Goal: Information Seeking & Learning: Find specific fact

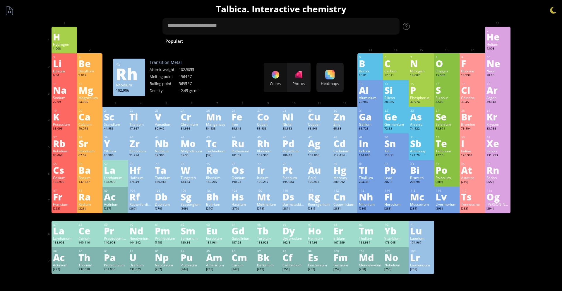
click at [269, 157] on div "102.906" at bounding box center [268, 155] width 23 height 5
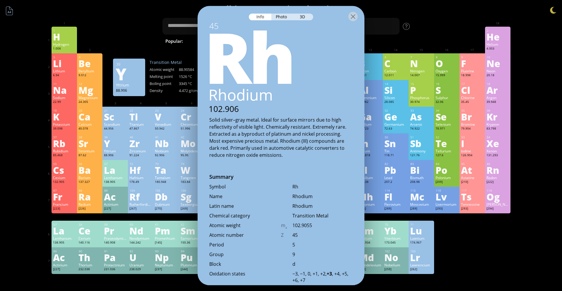
click at [106, 146] on div "Y" at bounding box center [115, 143] width 23 height 9
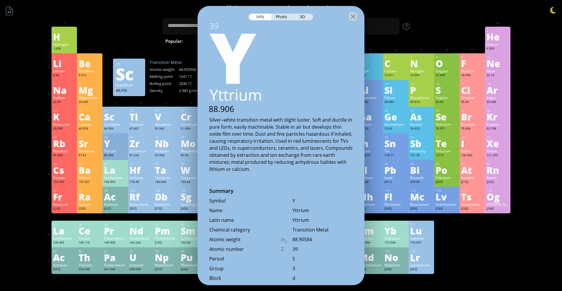
click at [149, 61] on div "21 Sc Scandium 44.956 Transition Metal Atomic weight 44.955908 Melting point 15…" at bounding box center [160, 77] width 95 height 37
click at [166, 22] on textarea at bounding box center [281, 26] width 237 height 17
click at [150, 27] on div at bounding box center [140, 31] width 25 height 9
click at [351, 18] on div at bounding box center [353, 16] width 9 height 9
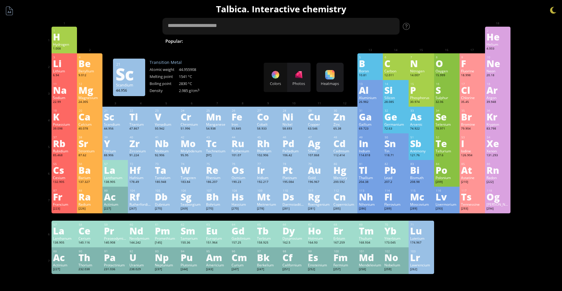
click at [255, 21] on textarea at bounding box center [281, 26] width 237 height 17
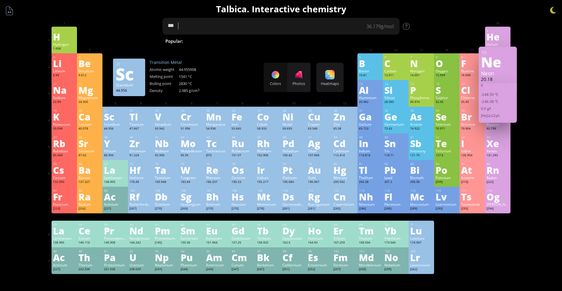
click at [255, 21] on textarea "***" at bounding box center [281, 26] width 237 height 17
type textarea "*"
drag, startPoint x: 255, startPoint y: 21, endPoint x: 338, endPoint y: 86, distance: 105.4
click at [338, 86] on div "Summary Molecular formula Molecular weight Exact mass Monoisotopic mass Classif…" at bounding box center [281, 248] width 474 height 496
type textarea "****"
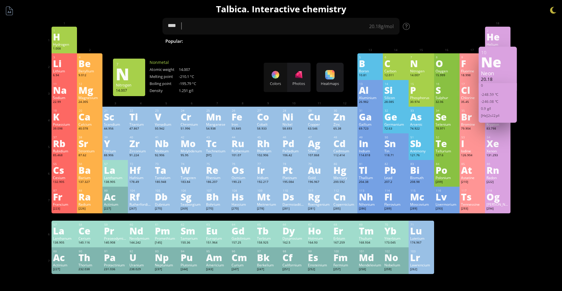
click at [454, 21] on div "Summary Molecular formula Molecular weight Exact mass Monoisotopic mass Classif…" at bounding box center [281, 248] width 474 height 496
click at [508, 60] on div "Ne" at bounding box center [498, 61] width 34 height 14
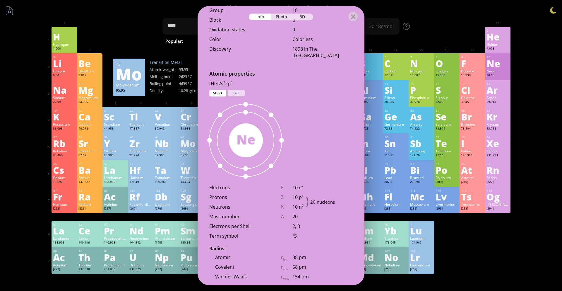
scroll to position [256, 0]
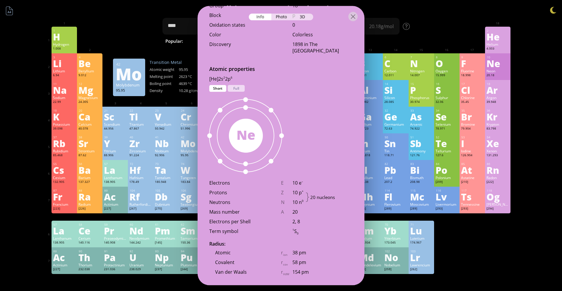
click at [187, 151] on div "Molybdenum" at bounding box center [192, 150] width 23 height 5
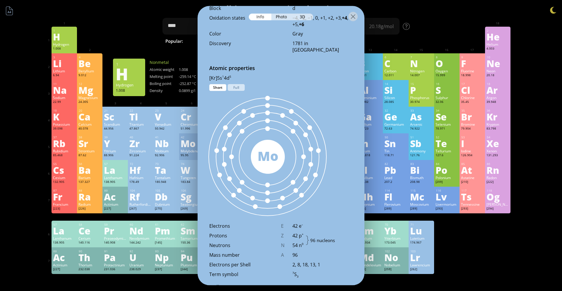
click at [58, 39] on div "H" at bounding box center [64, 36] width 23 height 9
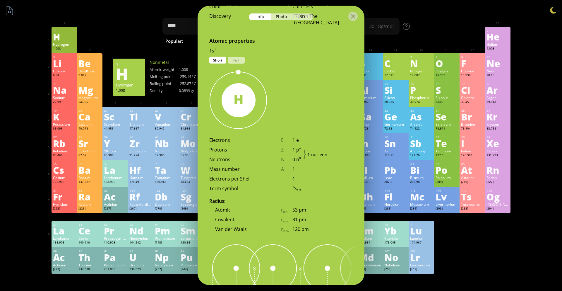
scroll to position [256, 0]
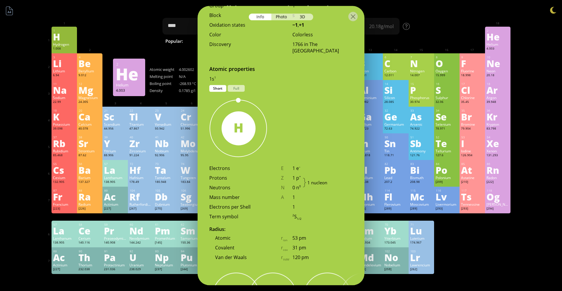
click at [504, 43] on div "Helium" at bounding box center [498, 44] width 23 height 5
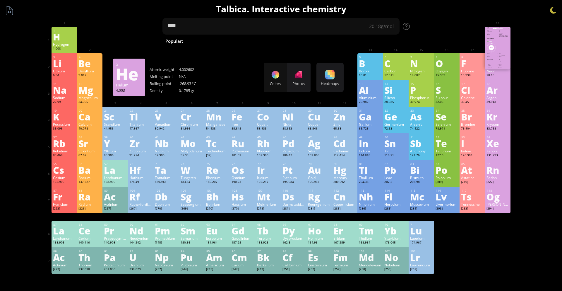
scroll to position [277, 0]
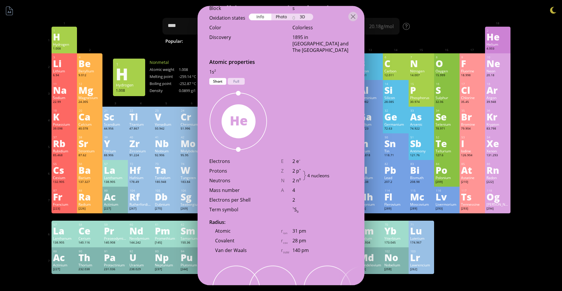
click at [55, 52] on div "1 H Hydrogen 1.008 −1, +1 −1, +1 -259.14 °C -252.87 °C 0.0899 g/l 1s 1" at bounding box center [64, 40] width 25 height 27
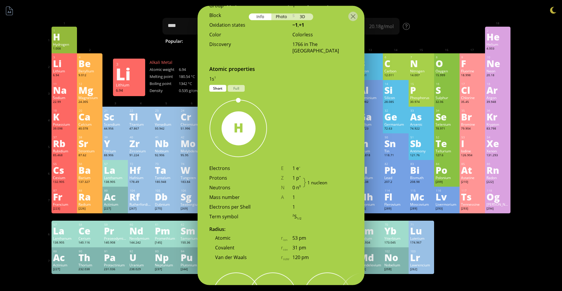
click at [61, 63] on div "Li" at bounding box center [64, 63] width 23 height 9
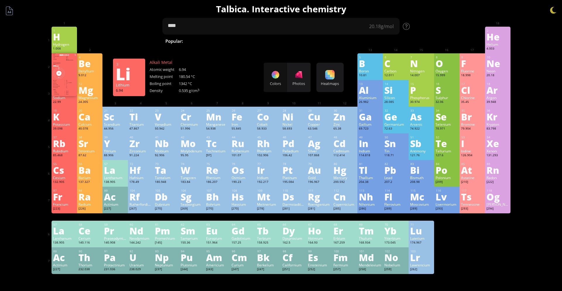
scroll to position [263, 0]
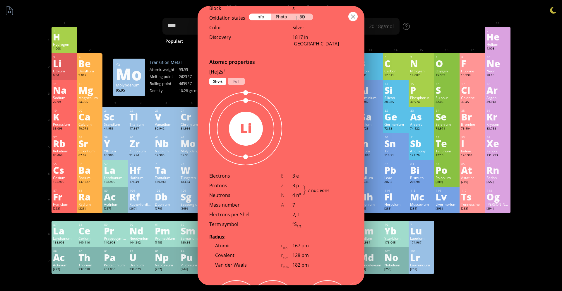
click at [357, 17] on div at bounding box center [353, 16] width 9 height 9
